Goal: Task Accomplishment & Management: Use online tool/utility

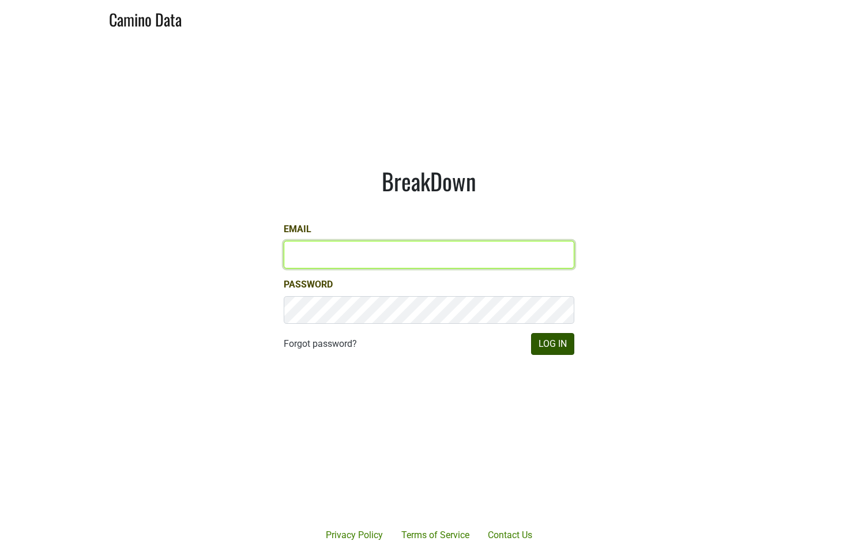
type input "[EMAIL_ADDRESS][DOMAIN_NAME]"
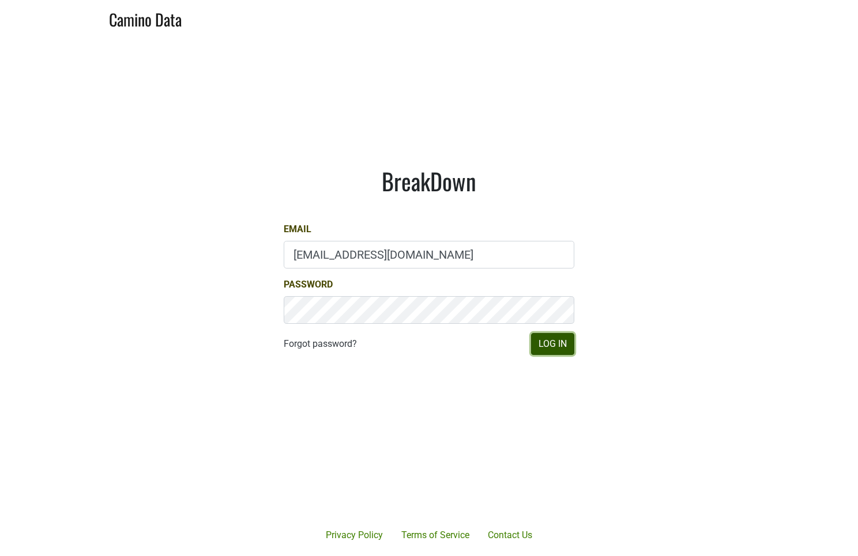
click at [542, 343] on button "Log In" at bounding box center [552, 344] width 43 height 22
